Goal: Task Accomplishment & Management: Use online tool/utility

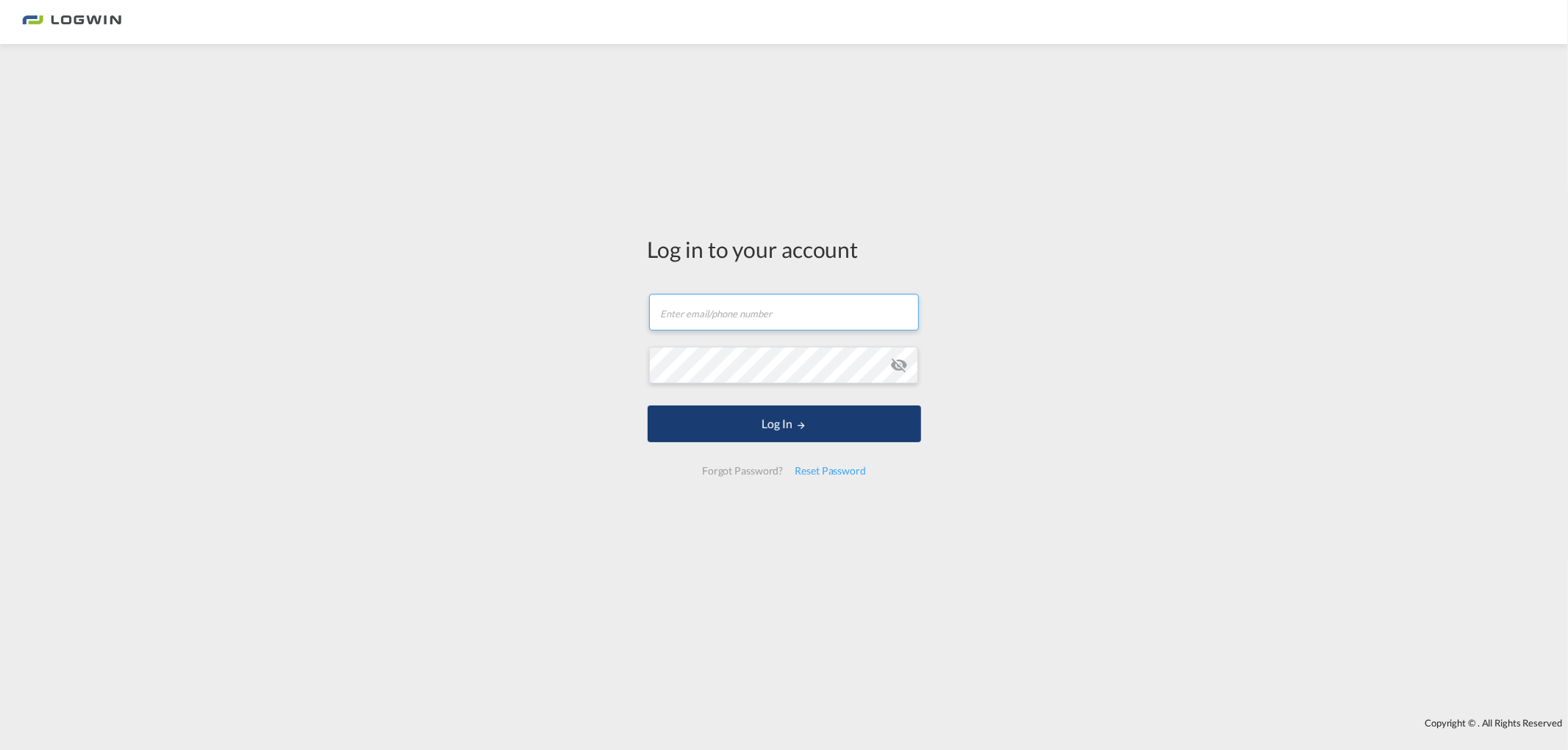
type input "[PERSON_NAME][EMAIL_ADDRESS][PERSON_NAME][DOMAIN_NAME]"
click at [779, 430] on button "Log In" at bounding box center [784, 424] width 273 height 37
